Goal: Task Accomplishment & Management: Manage account settings

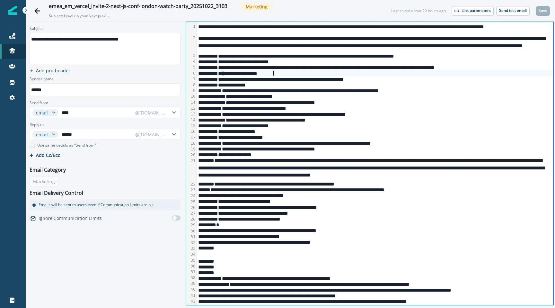
click at [320, 71] on div "**********" at bounding box center [374, 73] width 355 height 6
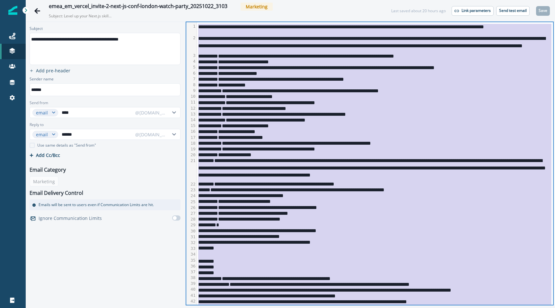
copy div "**********"
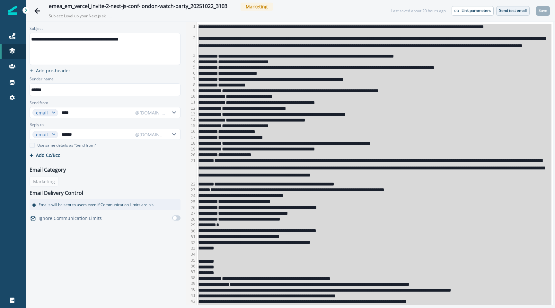
click at [506, 11] on p "Send test email" at bounding box center [513, 10] width 28 height 4
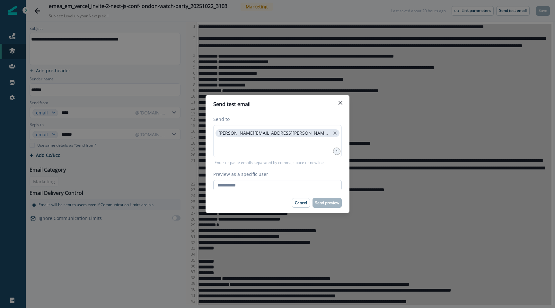
click at [253, 186] on input "Preview as a specific user" at bounding box center [277, 185] width 128 height 10
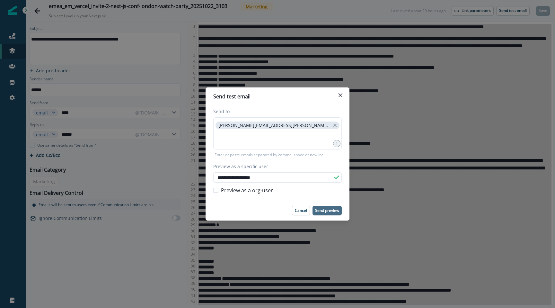
type input "**********"
click at [330, 210] on p "Send preview" at bounding box center [327, 210] width 24 height 4
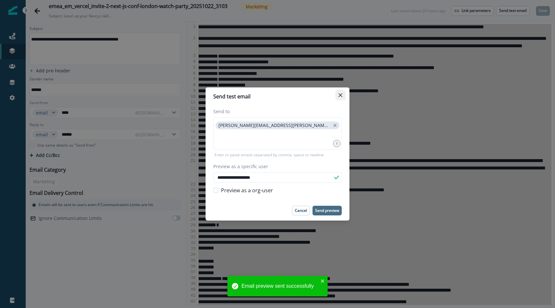
click at [339, 97] on icon "Close" at bounding box center [340, 95] width 4 height 4
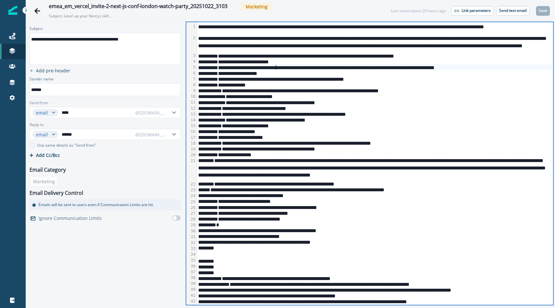
click at [275, 66] on div "**********" at bounding box center [374, 67] width 355 height 6
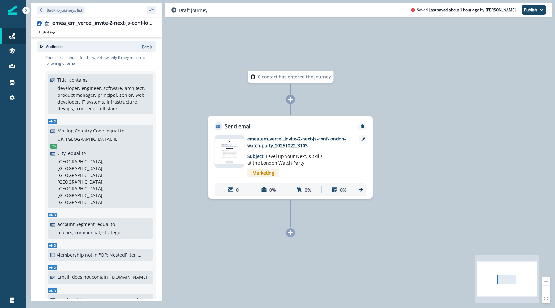
click at [146, 50] on div "Audience Edit" at bounding box center [96, 46] width 119 height 11
click at [146, 47] on p "Edit" at bounding box center [145, 46] width 7 height 5
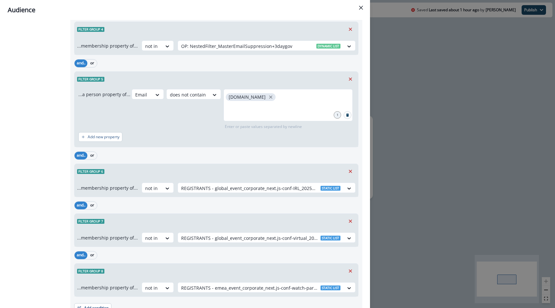
scroll to position [416, 0]
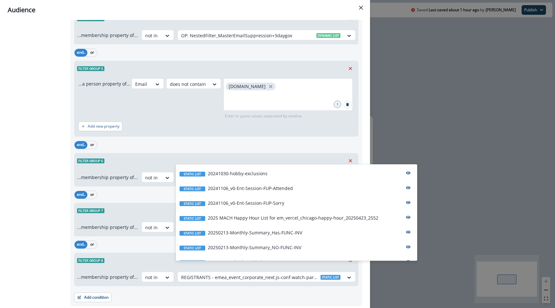
drag, startPoint x: 225, startPoint y: 158, endPoint x: 252, endPoint y: 147, distance: 29.0
click at [252, 168] on div "...membership property of... not in REGISTRANTS - global_event_corporate_next.j…" at bounding box center [215, 177] width 283 height 18
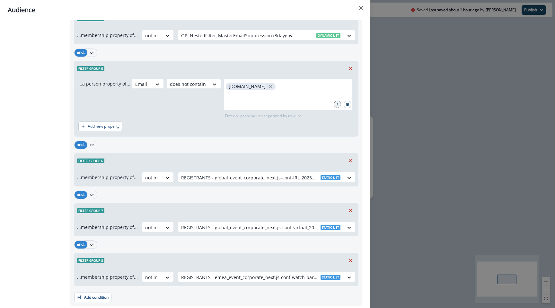
click at [253, 153] on div "Filter group 6" at bounding box center [215, 160] width 283 height 15
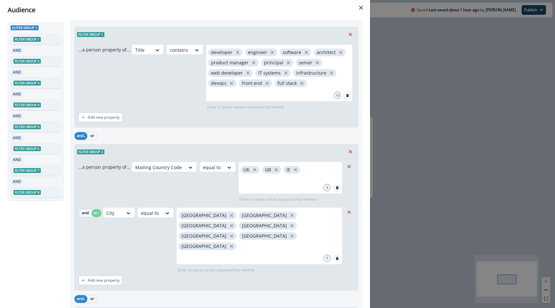
scroll to position [0, 0]
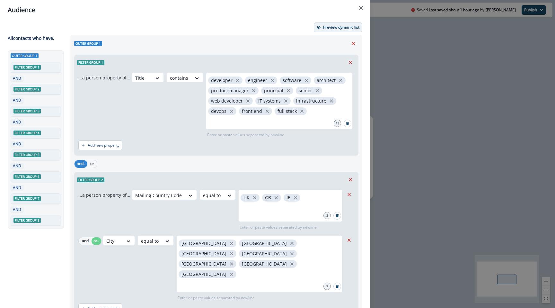
click at [330, 29] on p "Preview dynamic list" at bounding box center [341, 27] width 36 height 4
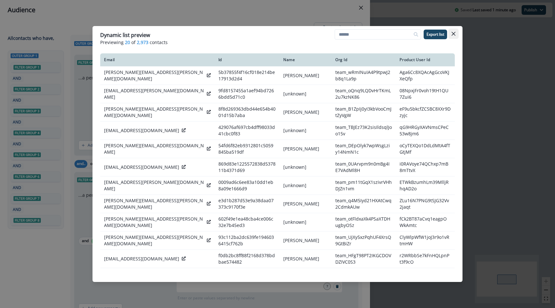
click at [452, 33] on icon "Close" at bounding box center [453, 34] width 4 height 4
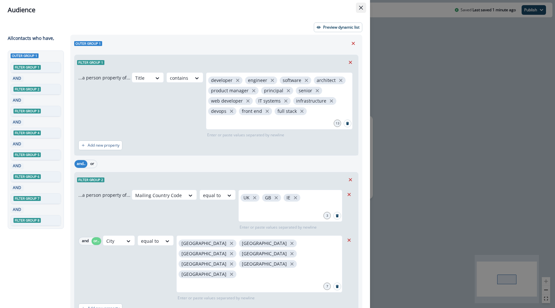
click at [361, 7] on icon "Close" at bounding box center [361, 8] width 4 height 4
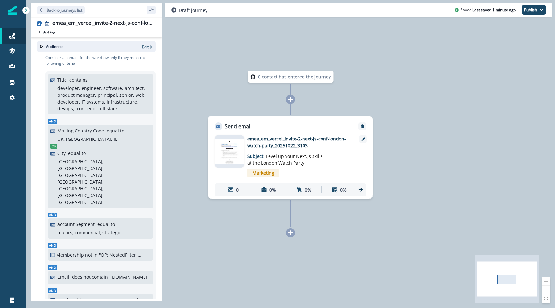
click at [281, 143] on p "emea_em_vercel_invite-2-next-js-conf-london-watch-party_20251022_3103" at bounding box center [298, 141] width 103 height 13
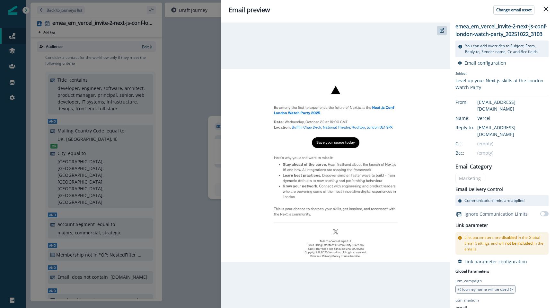
click at [202, 40] on div "Email preview Change email asset emea_em_vercel_invite-2-next-js-conf-london-wa…" at bounding box center [277, 154] width 555 height 308
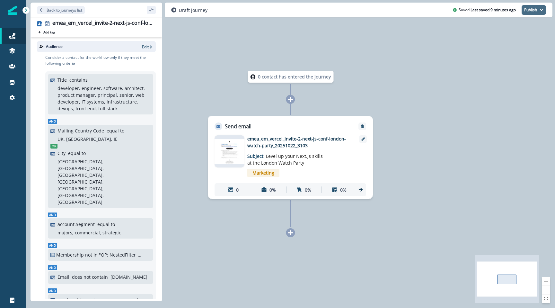
click at [537, 10] on button "Publish" at bounding box center [533, 10] width 24 height 10
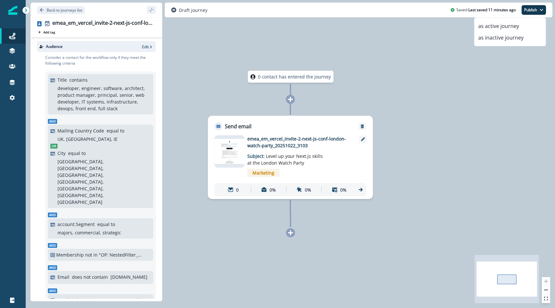
click at [534, 10] on button "Publish" at bounding box center [533, 10] width 24 height 10
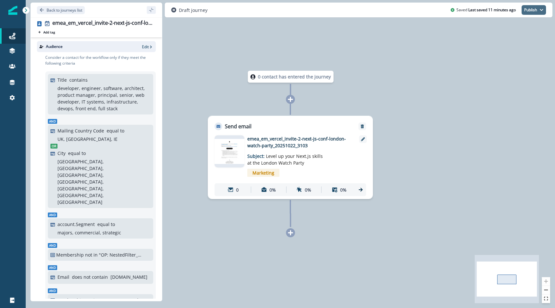
click at [534, 10] on button "Publish" at bounding box center [533, 10] width 24 height 10
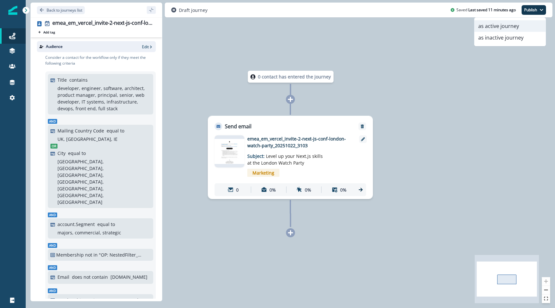
click at [502, 26] on button "as active journey" at bounding box center [509, 26] width 71 height 12
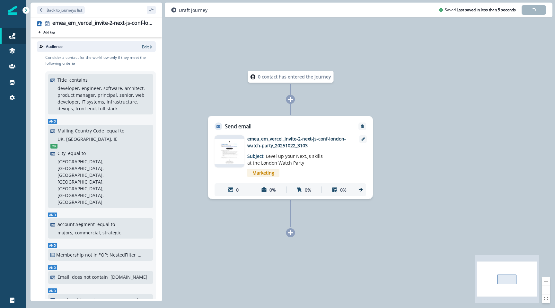
click at [407, 38] on div "0 contact has entered the journey Send email Email asset changed, journey repor…" at bounding box center [290, 154] width 529 height 308
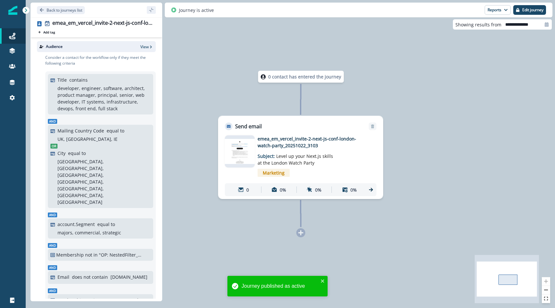
click at [422, 10] on div "Journey is active Reports Email Report Journey Member Report Edit journey" at bounding box center [358, 10] width 387 height 15
